Goal: Task Accomplishment & Management: Use online tool/utility

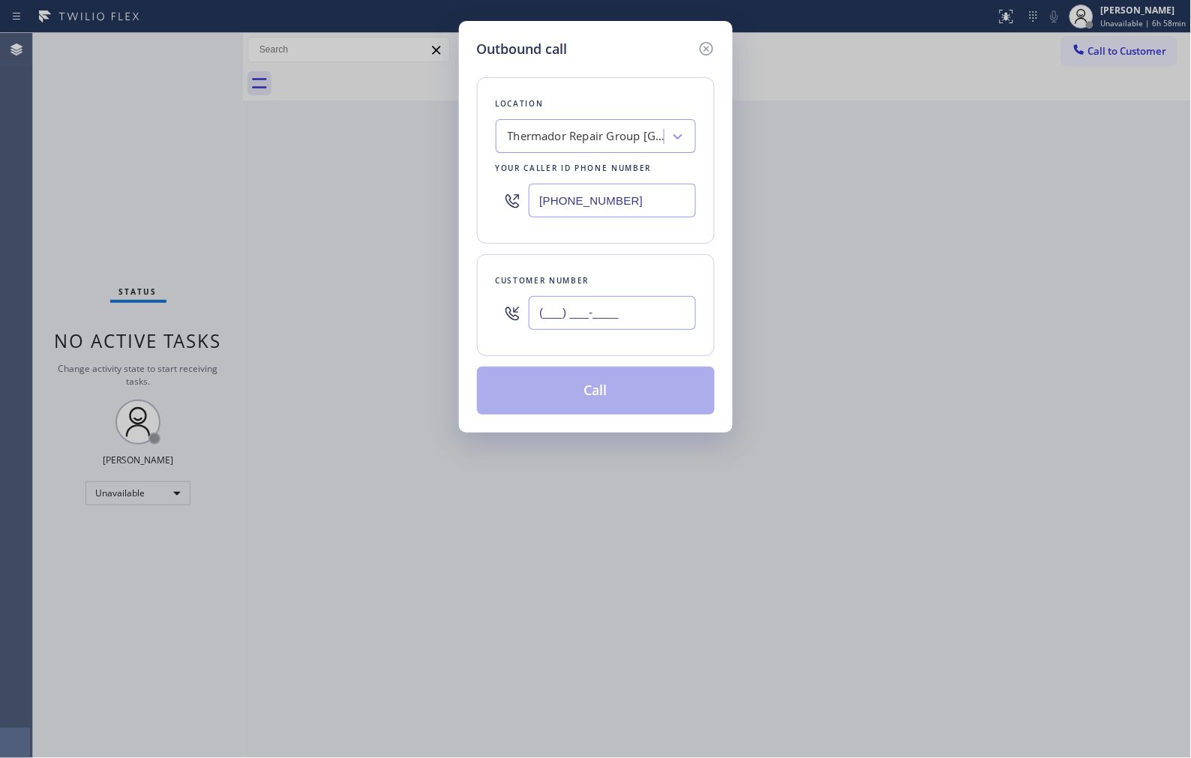
drag, startPoint x: 666, startPoint y: 309, endPoint x: 492, endPoint y: 267, distance: 179.0
click at [508, 294] on div "(___) ___-____" at bounding box center [596, 313] width 200 height 49
paste input "630) 791-5511"
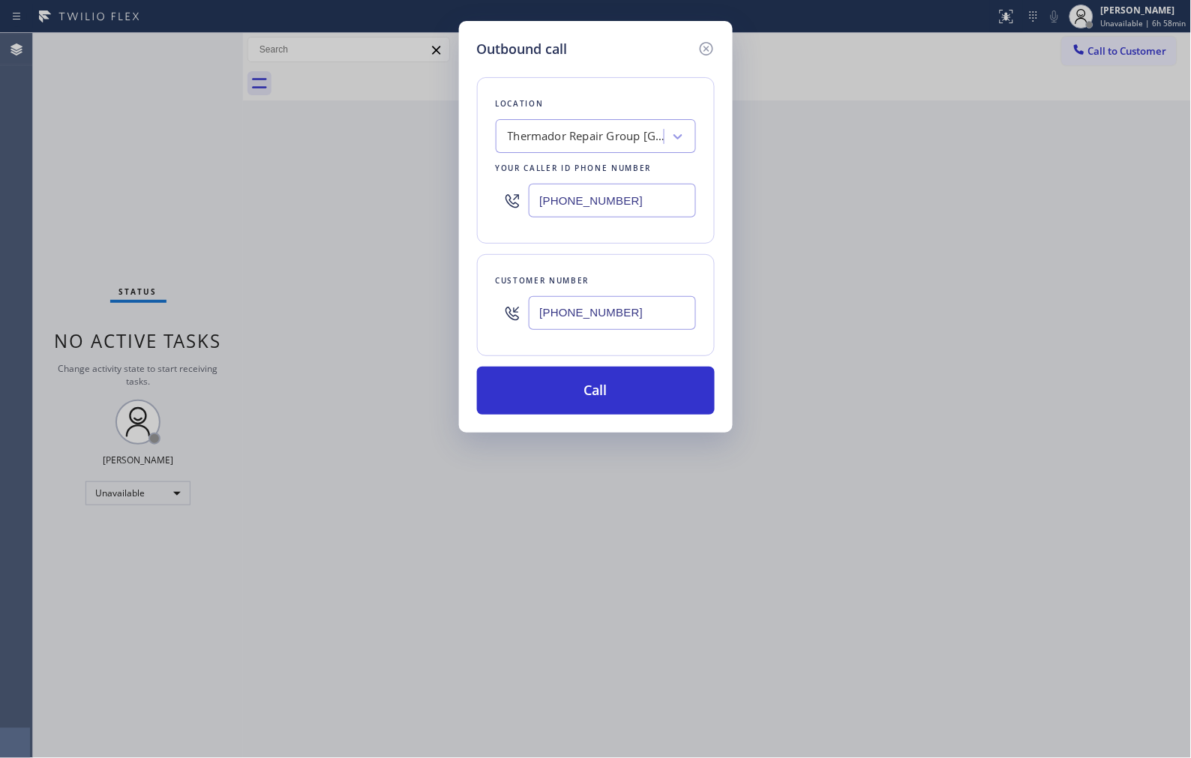
drag, startPoint x: 655, startPoint y: 311, endPoint x: 453, endPoint y: 278, distance: 204.5
click at [453, 278] on div "Outbound call Location Thermador Repair Group [GEOGRAPHIC_DATA] Your caller id …" at bounding box center [595, 379] width 1191 height 758
paste input "847) 722-2905"
type input "[PHONE_NUMBER]"
drag, startPoint x: 644, startPoint y: 192, endPoint x: 451, endPoint y: 146, distance: 198.3
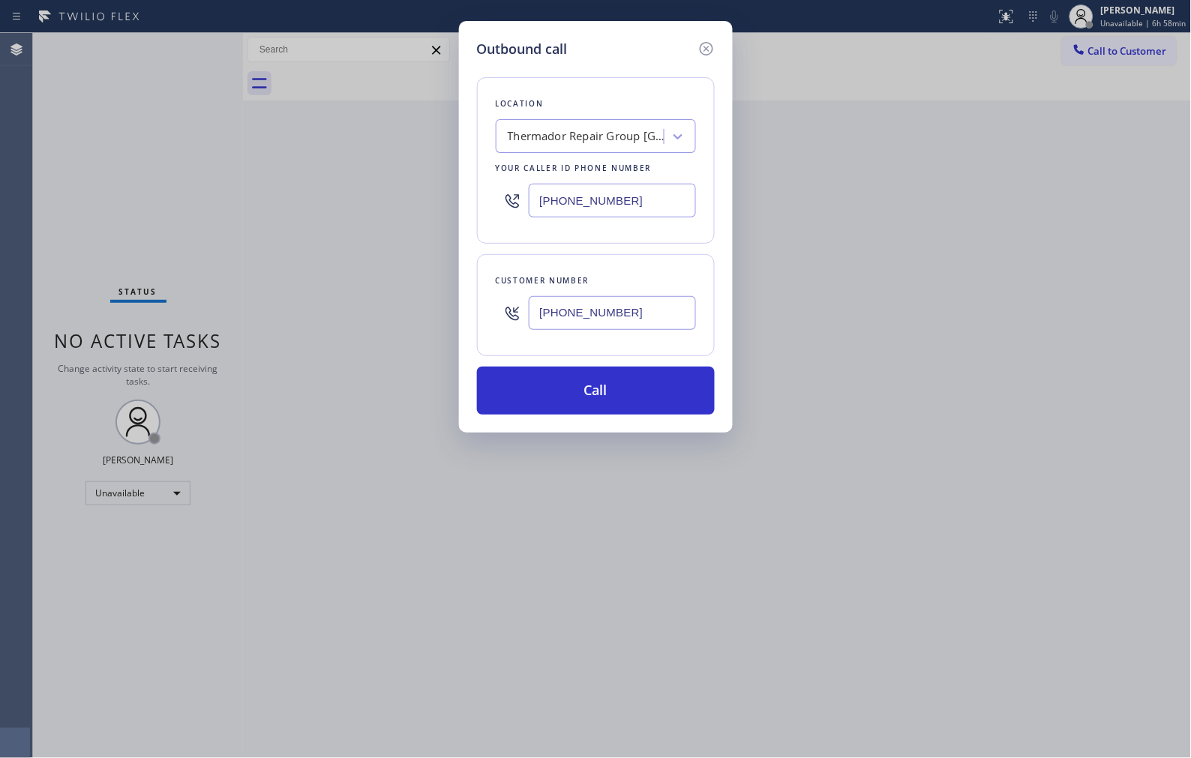
click at [470, 183] on div "Outbound call Location Thermador Repair Group [GEOGRAPHIC_DATA] Your caller id …" at bounding box center [596, 227] width 274 height 412
paste input "630) 791-5511"
type input "[PHONE_NUMBER]"
click at [633, 393] on button "Call" at bounding box center [596, 391] width 238 height 48
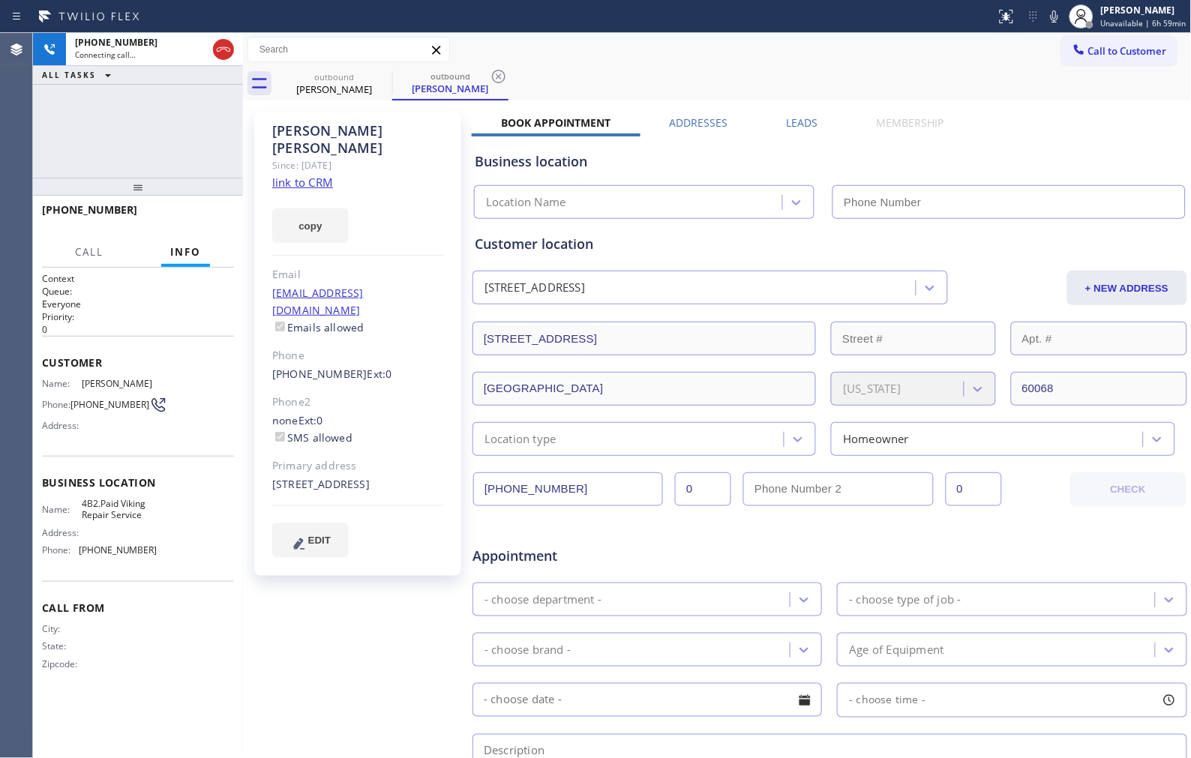
type input "[PHONE_NUMBER]"
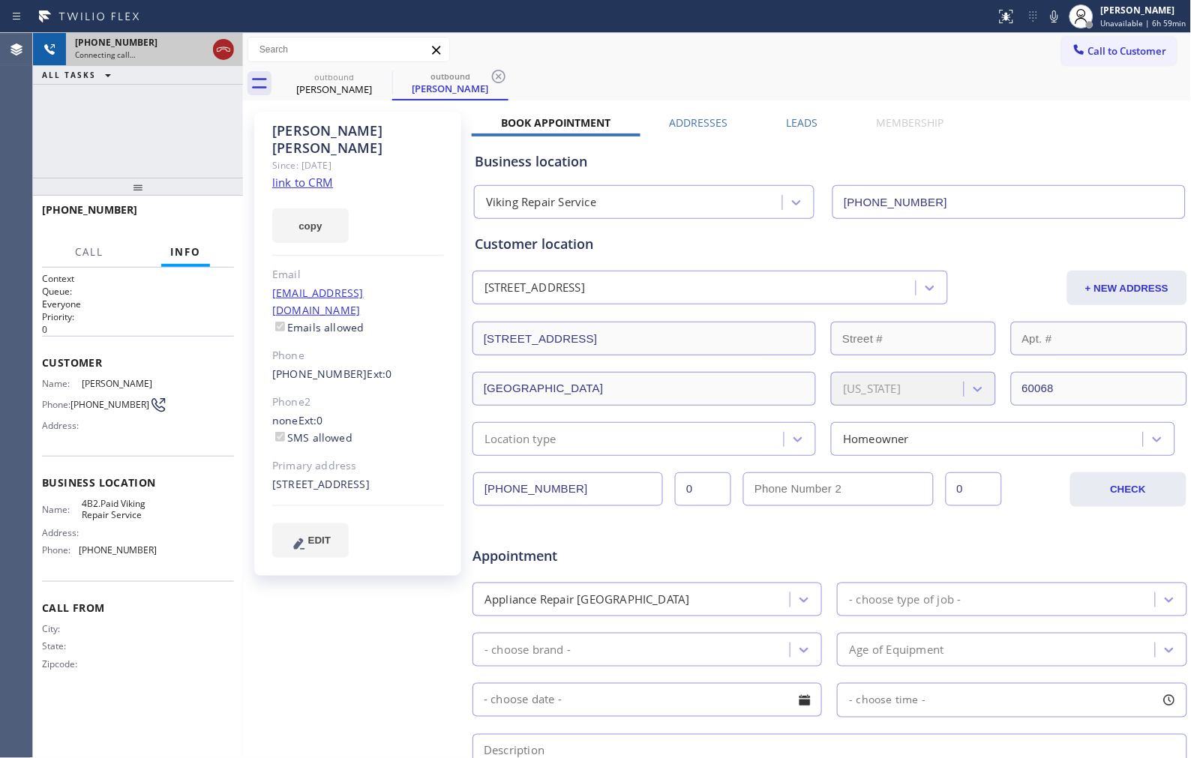
click at [227, 48] on icon at bounding box center [224, 50] width 18 height 18
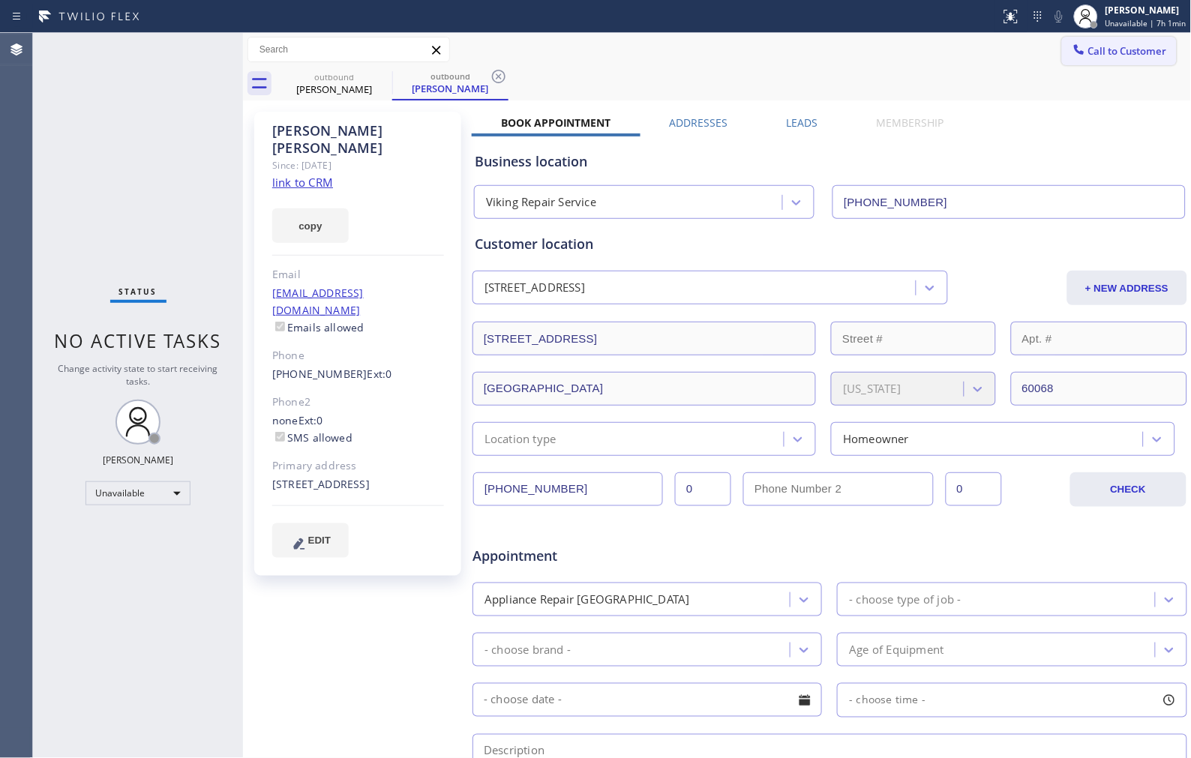
click at [1088, 57] on span "Call to Customer" at bounding box center [1127, 51] width 79 height 14
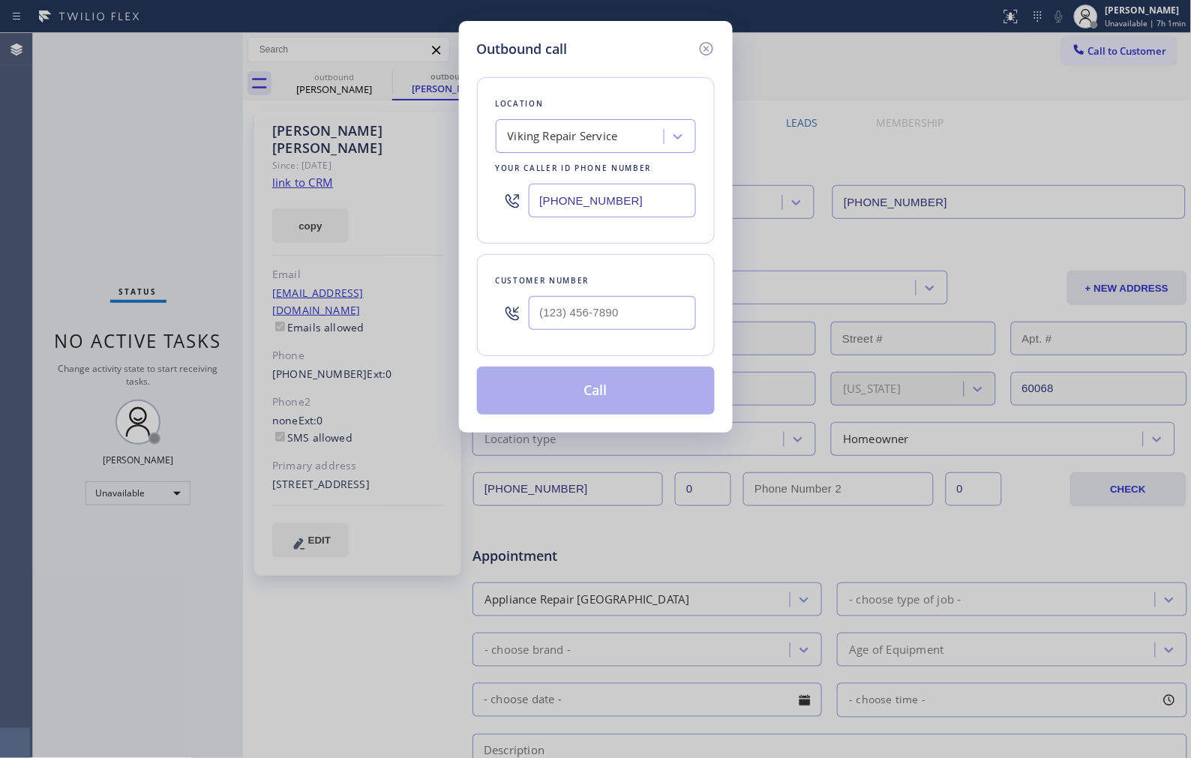
drag, startPoint x: 649, startPoint y: 212, endPoint x: 453, endPoint y: 161, distance: 202.1
click at [454, 164] on div "Outbound call Location Viking Repair Service Your caller id phone number [PHONE…" at bounding box center [595, 379] width 1191 height 758
paste input "415) 851-885"
type input "[PHONE_NUMBER]"
drag, startPoint x: 529, startPoint y: 305, endPoint x: 383, endPoint y: 192, distance: 184.4
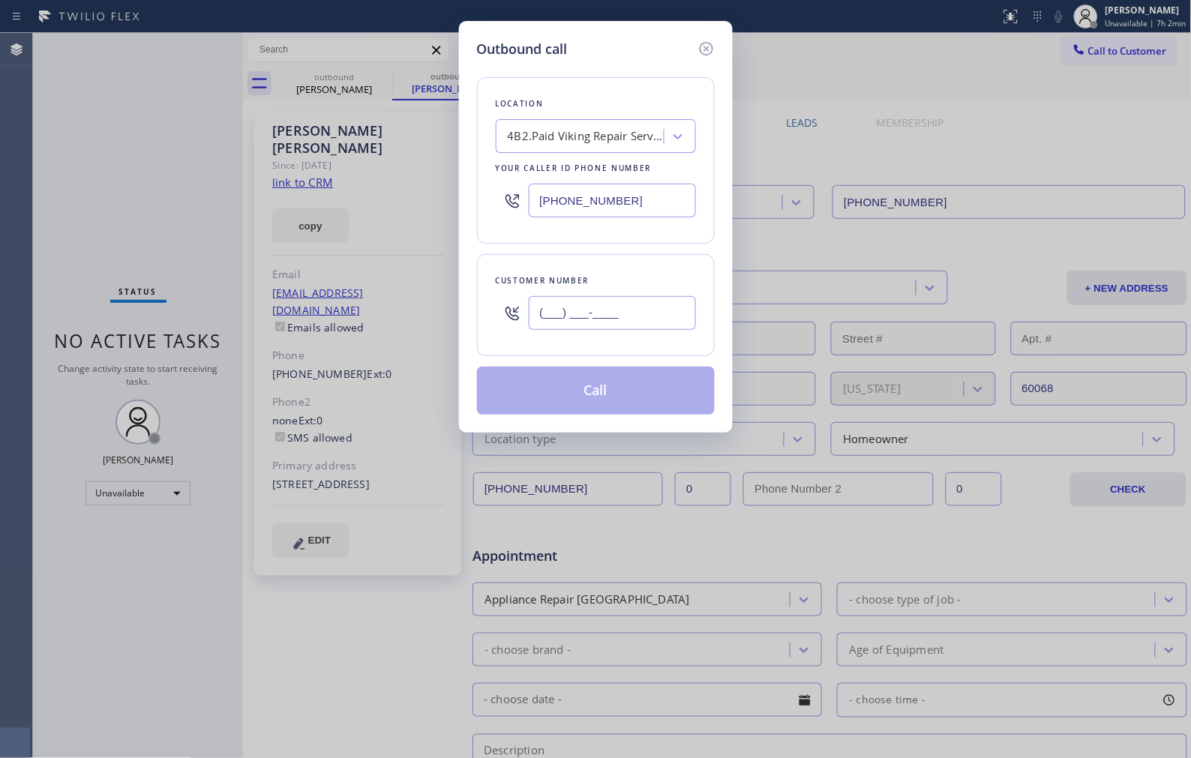
click at [484, 304] on div "Customer number (___) ___-____" at bounding box center [596, 305] width 238 height 102
paste input "424) 440-3631"
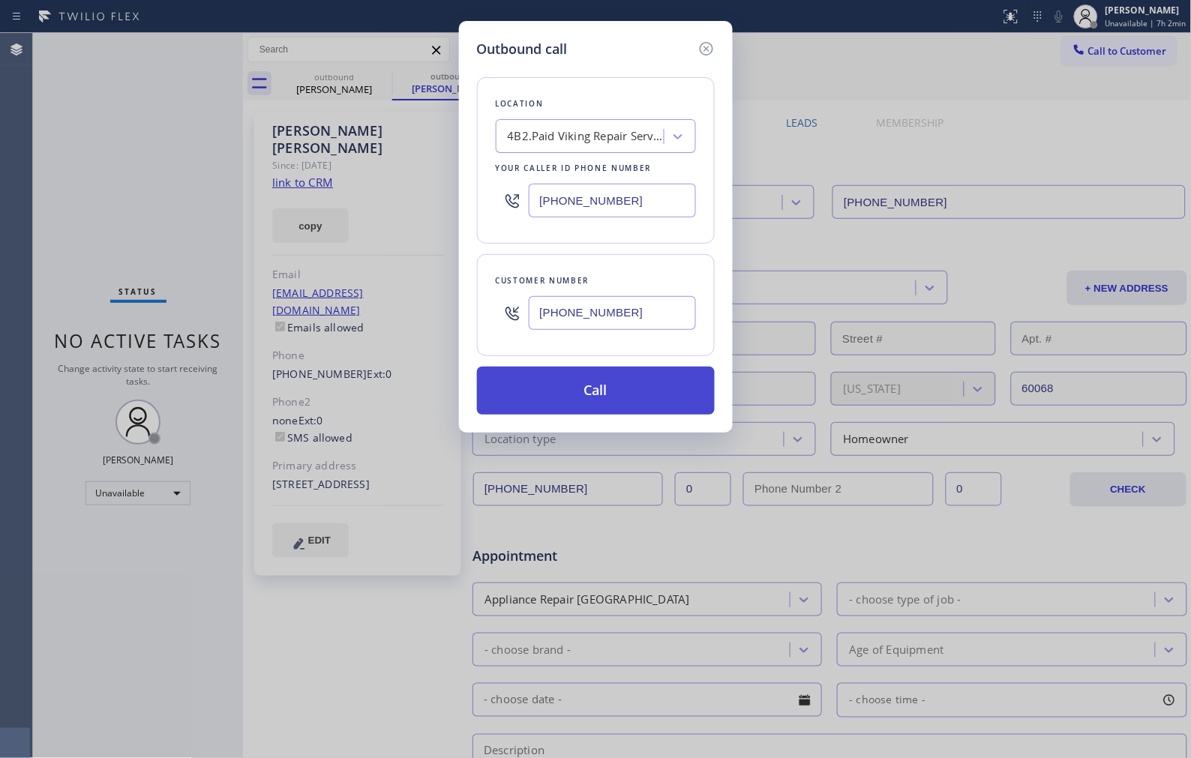
type input "[PHONE_NUMBER]"
click at [634, 402] on button "Call" at bounding box center [596, 391] width 238 height 48
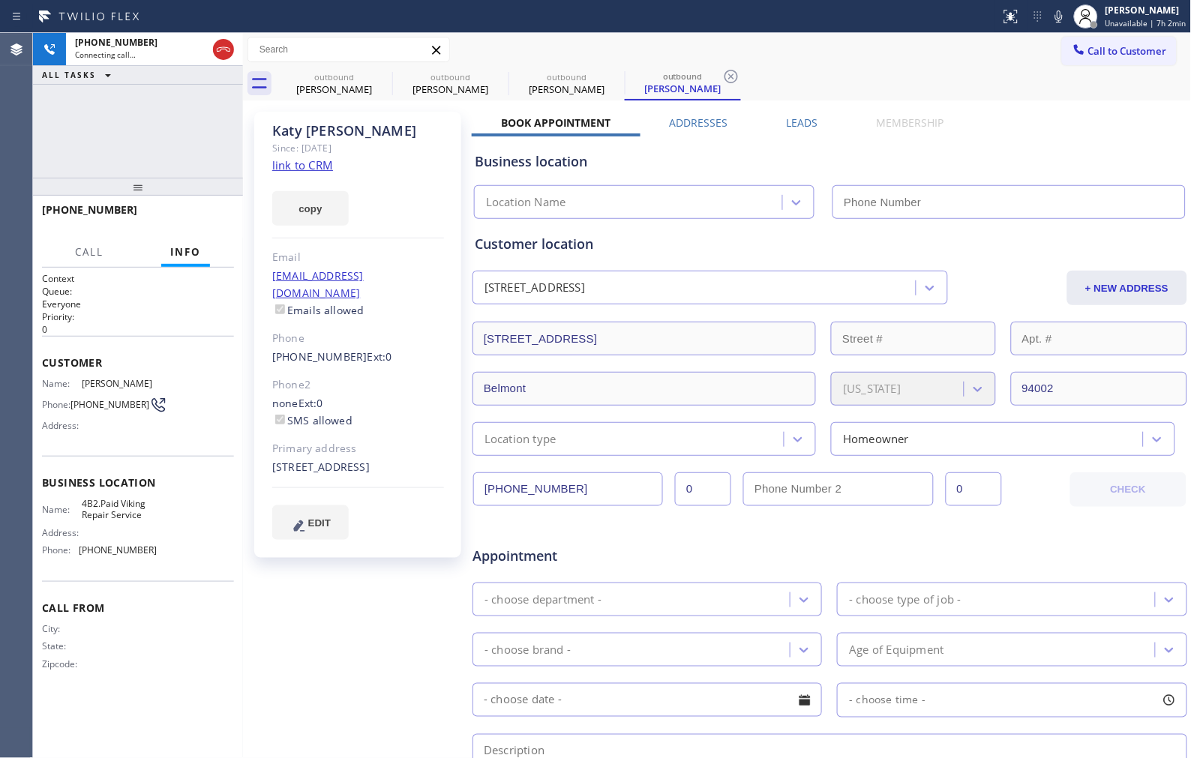
type input "[PHONE_NUMBER]"
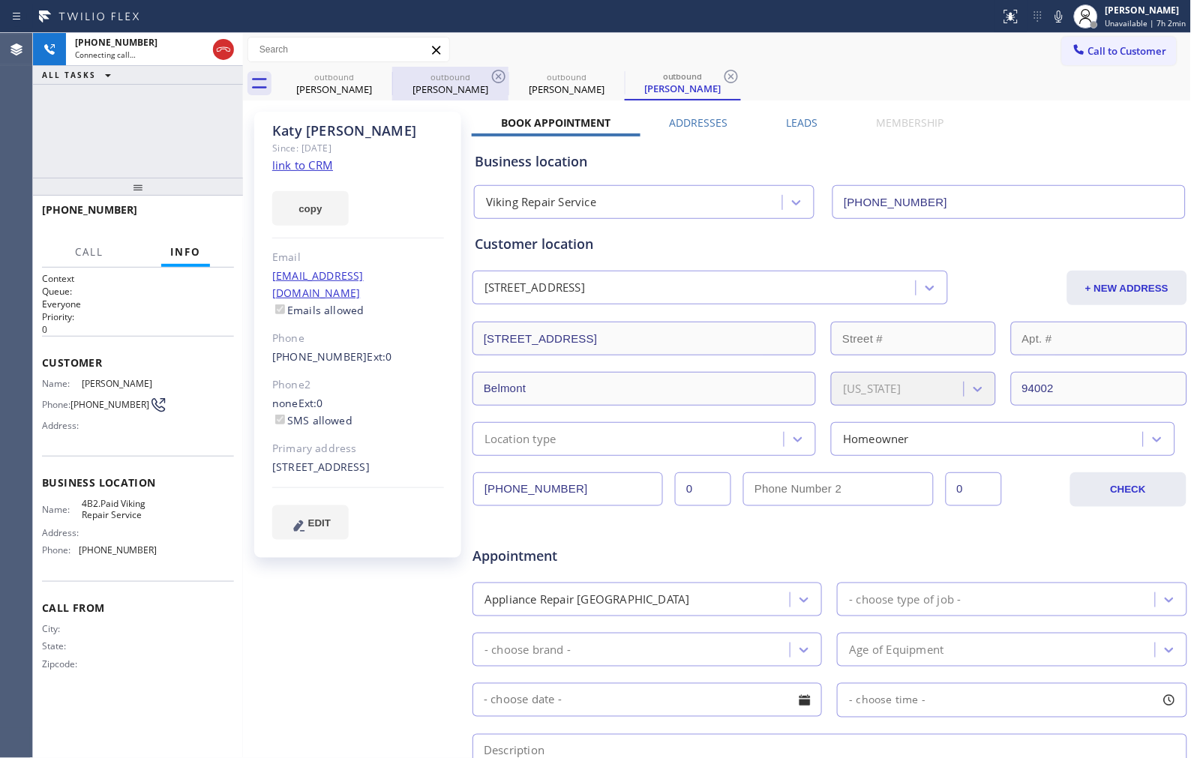
drag, startPoint x: 455, startPoint y: 81, endPoint x: 503, endPoint y: 70, distance: 49.3
click at [455, 81] on div "outbound" at bounding box center [450, 76] width 113 height 11
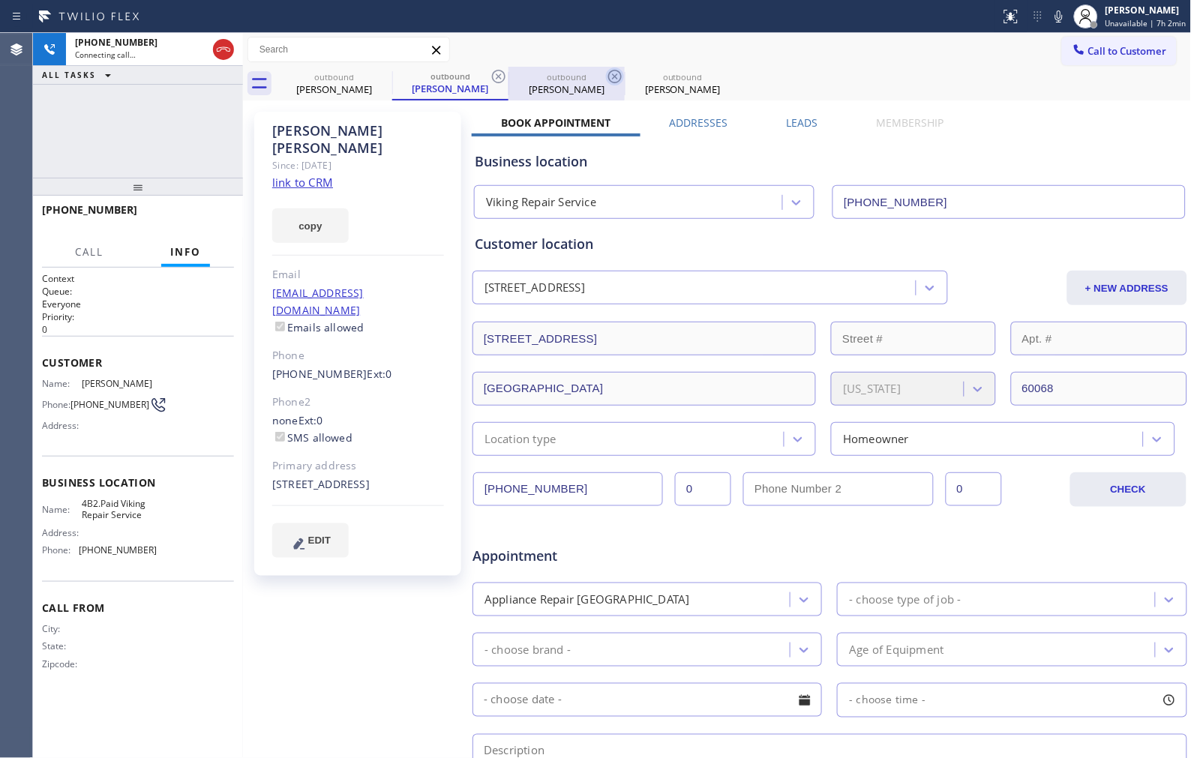
click at [504, 69] on icon at bounding box center [499, 77] width 18 height 18
type input "[PHONE_NUMBER]"
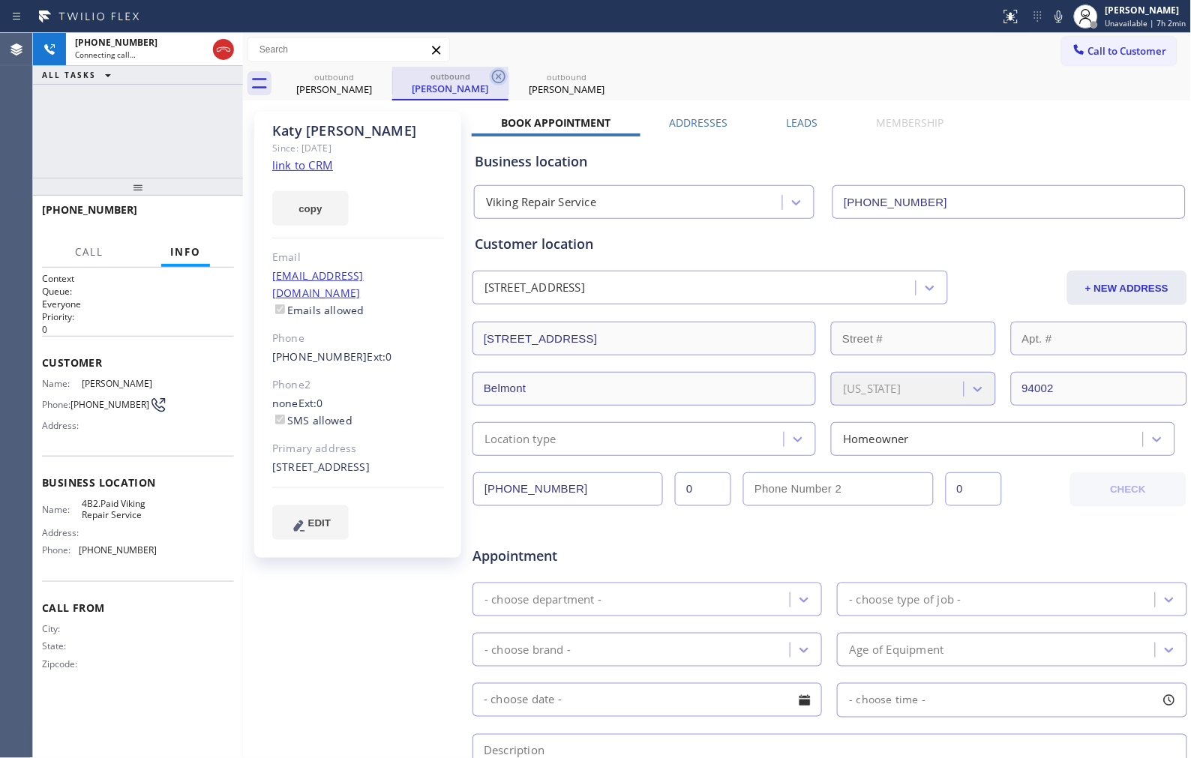
click at [503, 69] on icon at bounding box center [499, 77] width 18 height 18
click at [500, 69] on icon at bounding box center [499, 77] width 18 height 18
type input "[PHONE_NUMBER]"
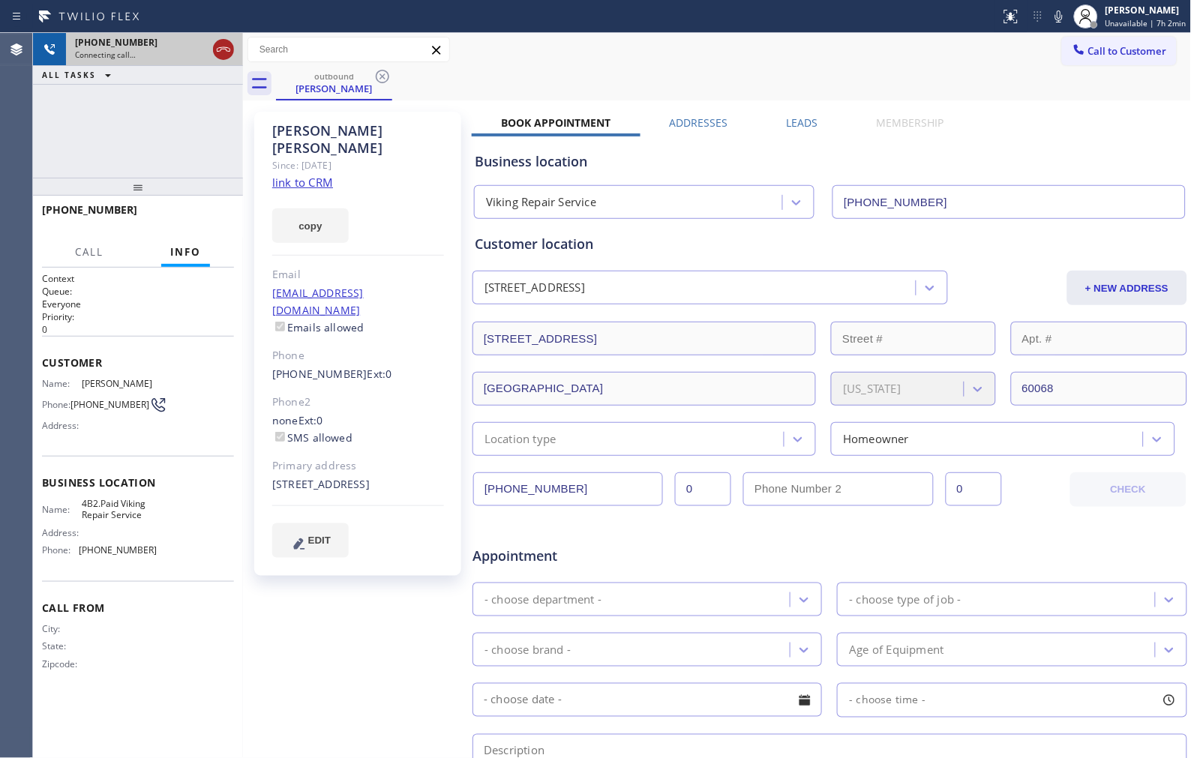
click at [225, 49] on icon at bounding box center [224, 49] width 14 height 5
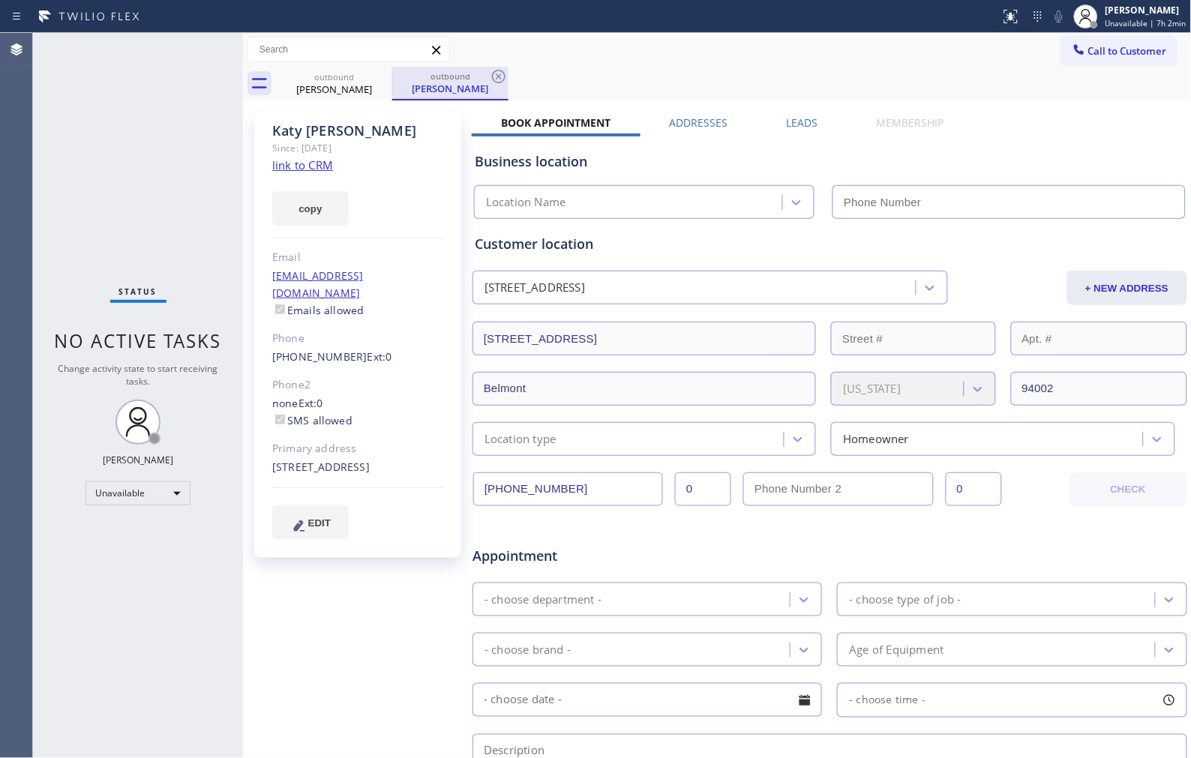
type input "[PHONE_NUMBER]"
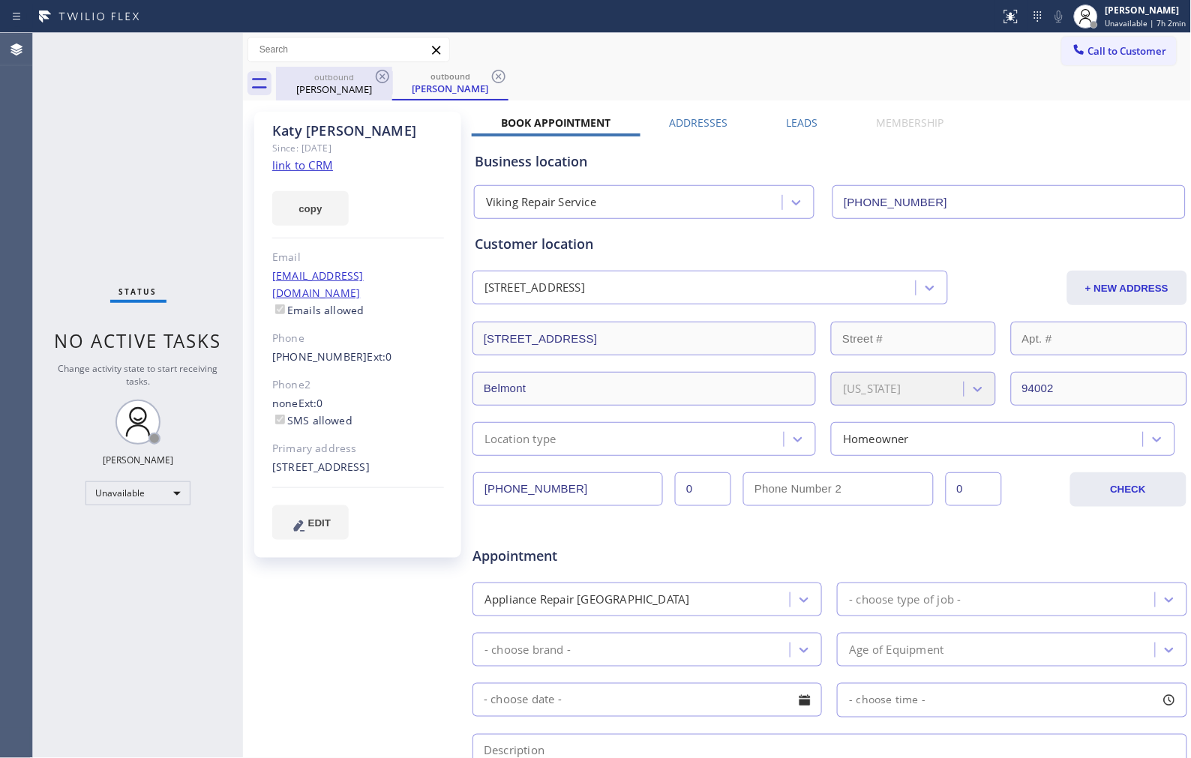
click at [365, 91] on div "[PERSON_NAME]" at bounding box center [334, 90] width 113 height 14
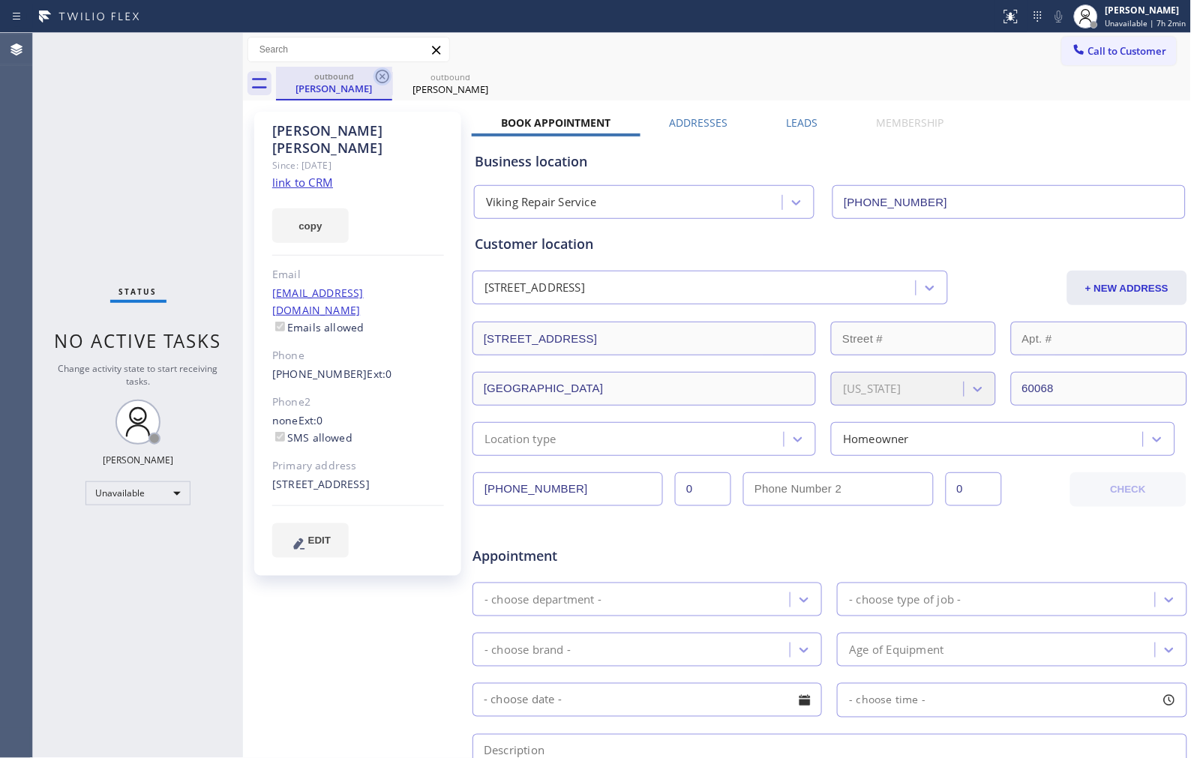
click at [386, 80] on icon at bounding box center [383, 77] width 18 height 18
type input "[PHONE_NUMBER]"
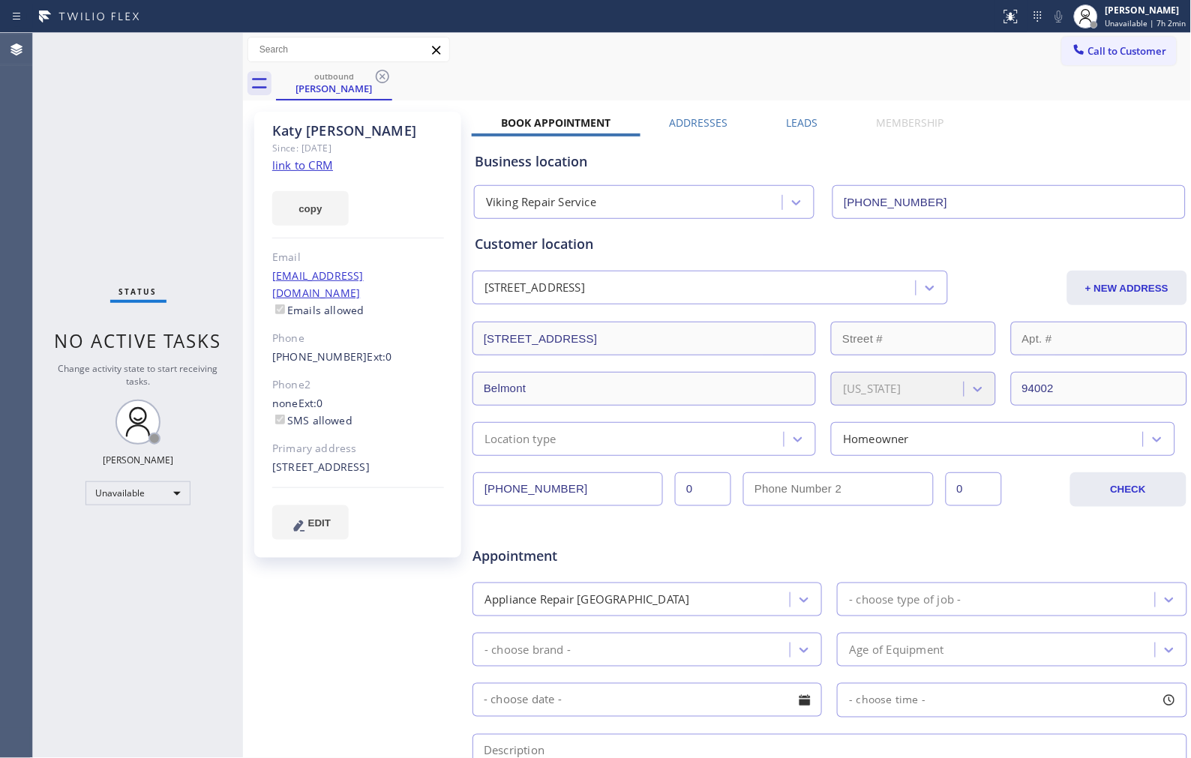
click at [386, 80] on icon at bounding box center [383, 77] width 18 height 18
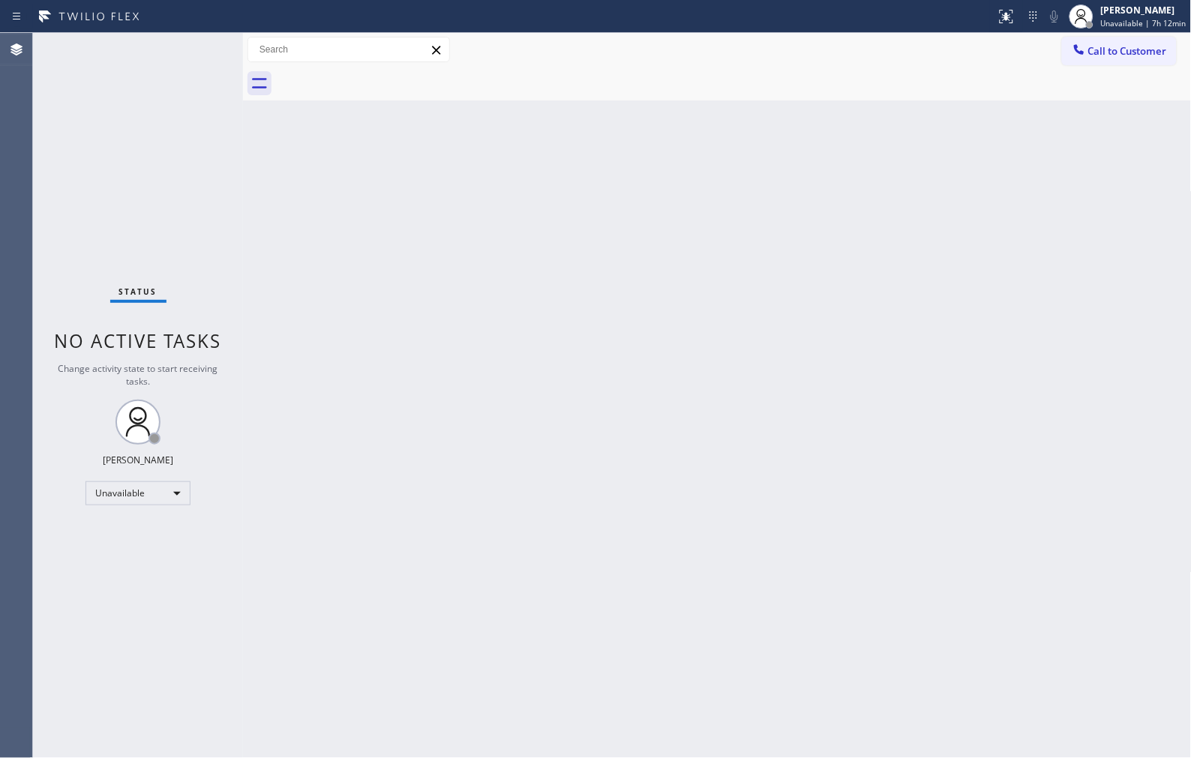
drag, startPoint x: 716, startPoint y: 358, endPoint x: 698, endPoint y: 332, distance: 31.8
click at [716, 358] on div "Back to Dashboard Change Sender ID Customers Technicians Select a contact Outbo…" at bounding box center [717, 395] width 949 height 725
click at [1148, 14] on div "[PERSON_NAME]" at bounding box center [1144, 10] width 86 height 13
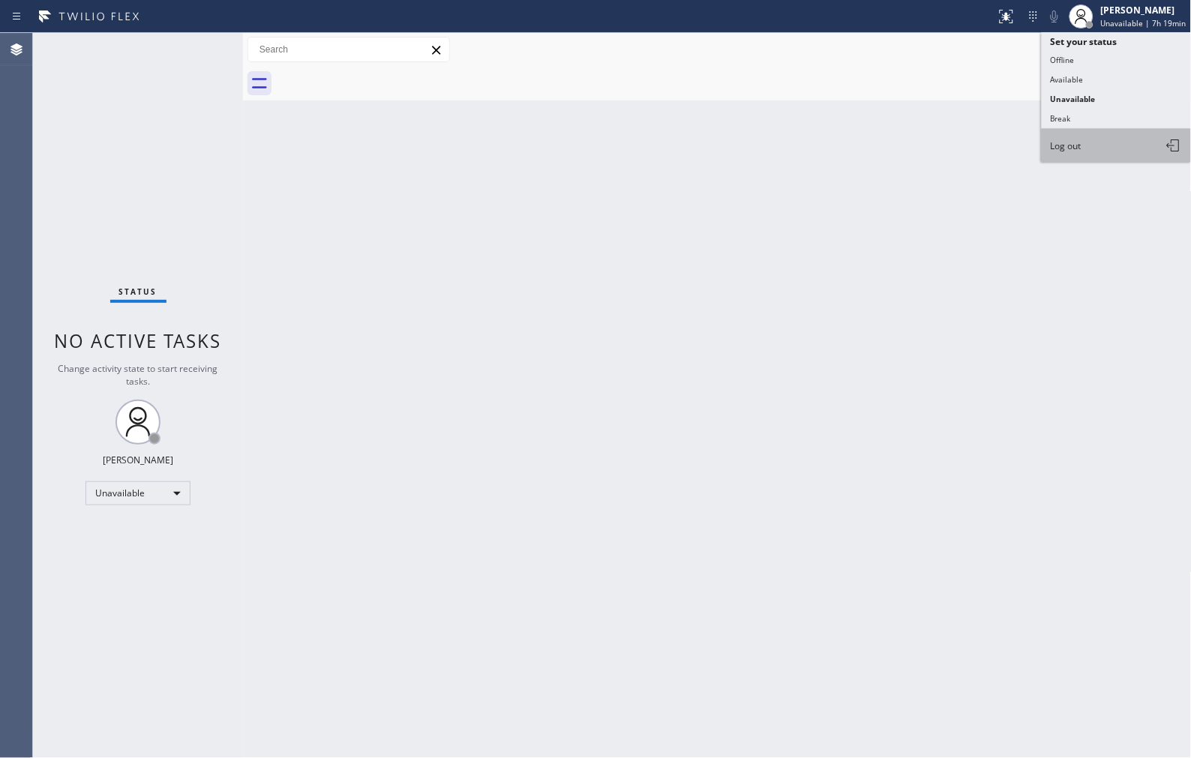
click at [1070, 146] on span "Log out" at bounding box center [1066, 146] width 31 height 13
